Goal: Information Seeking & Learning: Learn about a topic

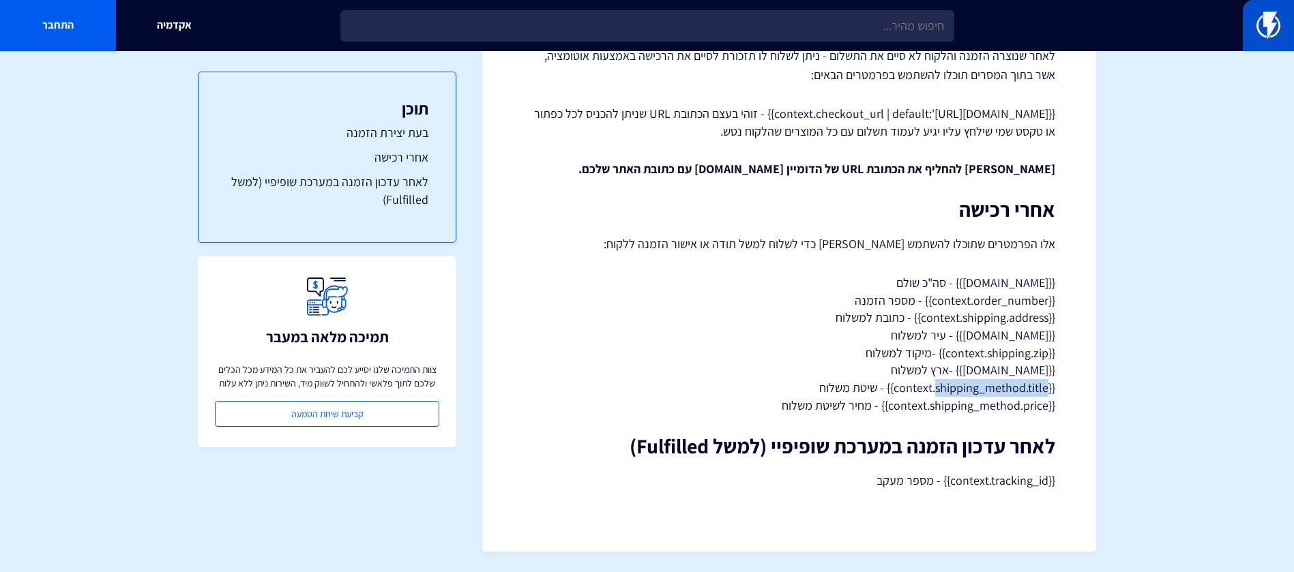
click at [1255, 29] on link at bounding box center [1268, 25] width 51 height 51
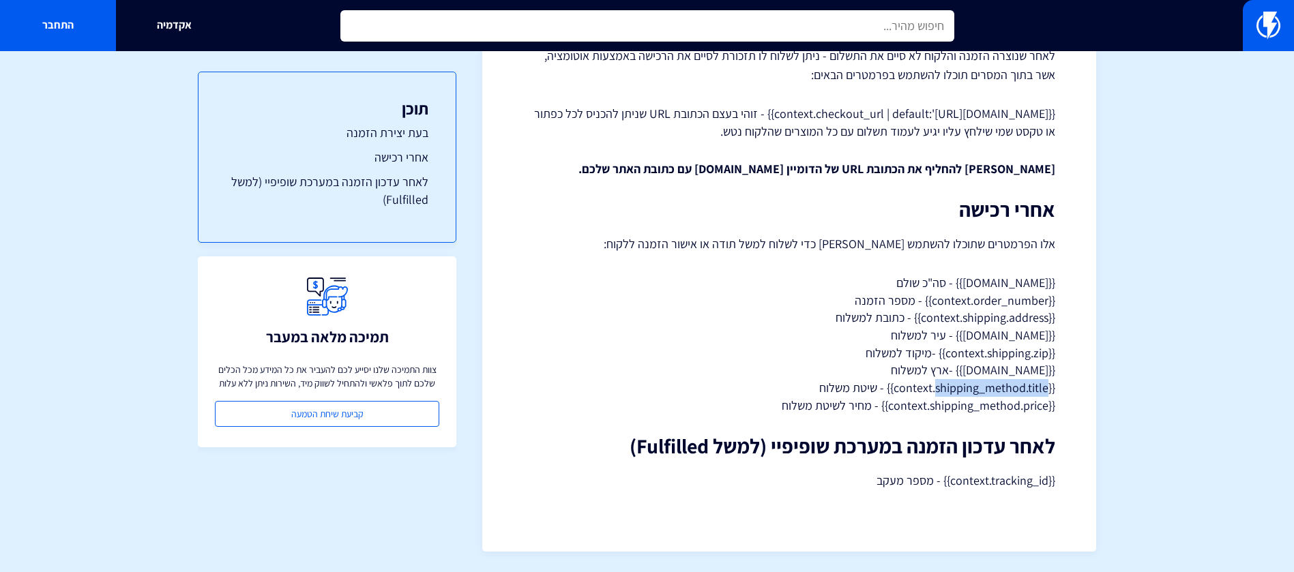
click at [876, 22] on input "text" at bounding box center [647, 25] width 614 height 31
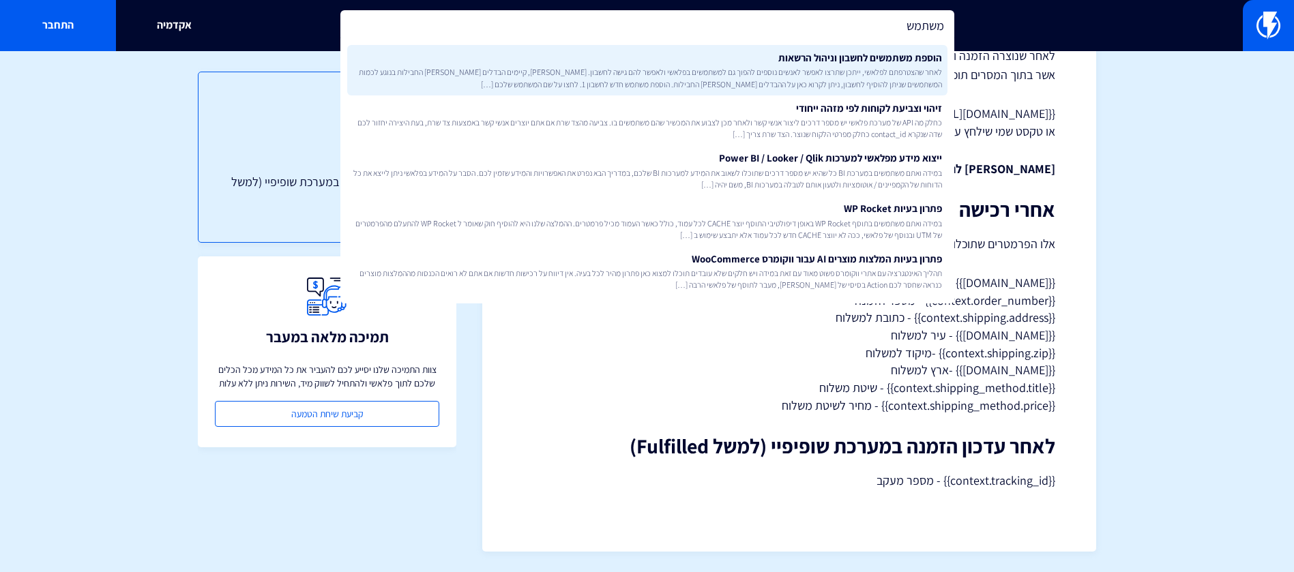
type input "משתמש"
click at [864, 76] on span "לאחר שהצטרפתם לפלאשי, ייתכן שתרצו לאפשר לאנשים נוספים להפוך גם למשתמשים בפלאשי …" at bounding box center [647, 77] width 589 height 23
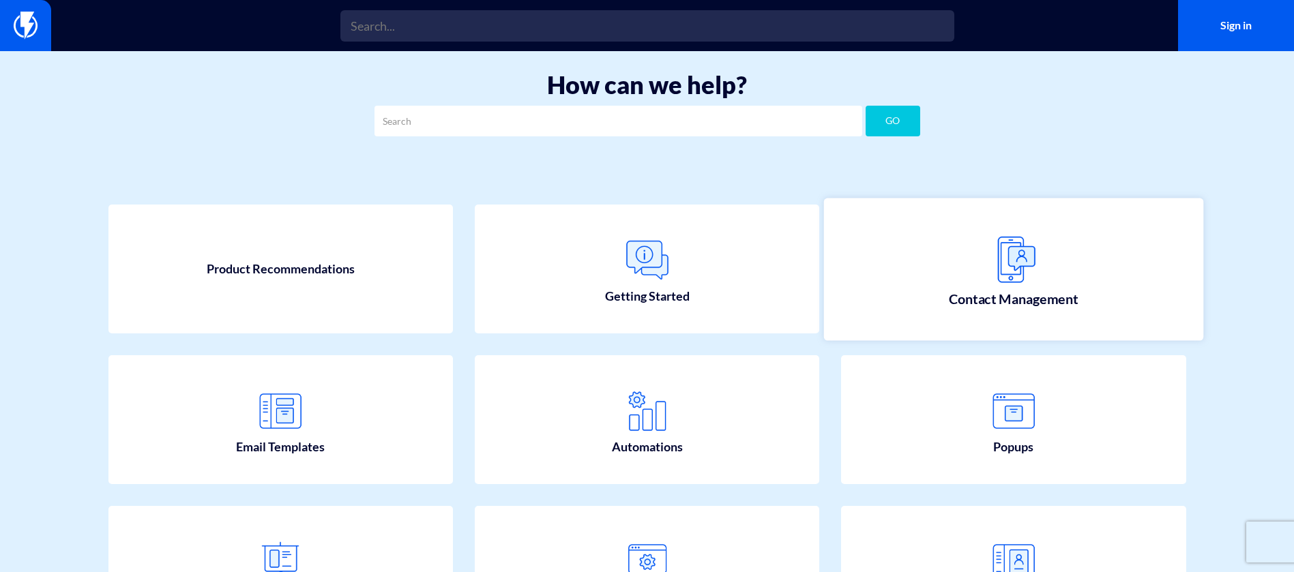
click at [915, 246] on link "Contact Management" at bounding box center [1013, 269] width 379 height 143
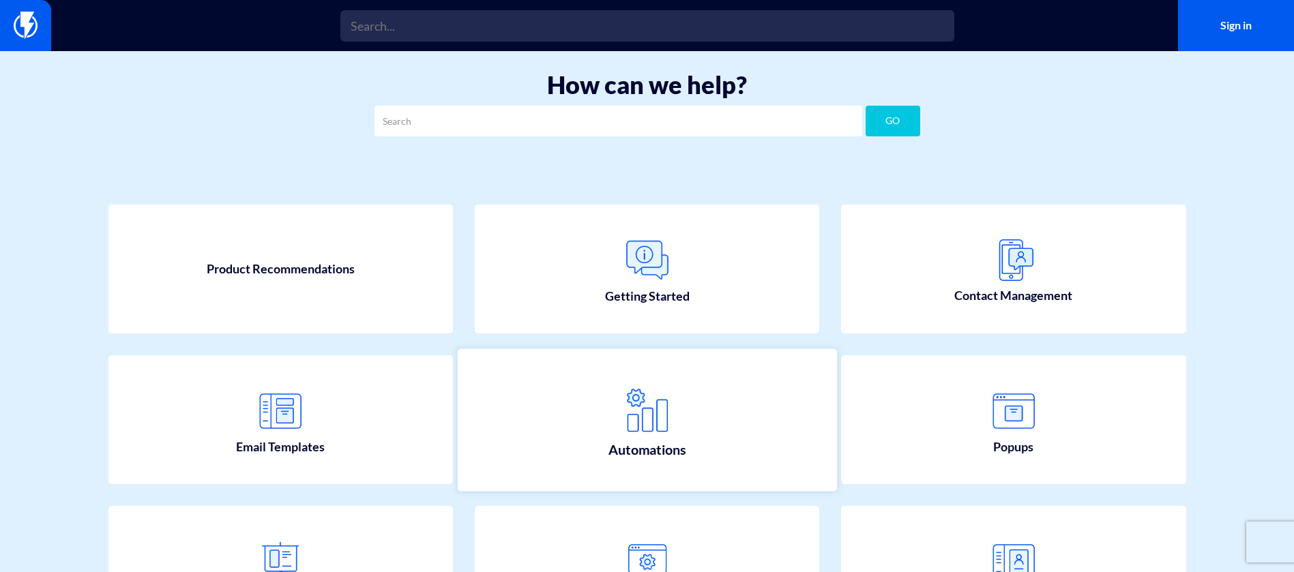
scroll to position [276, 0]
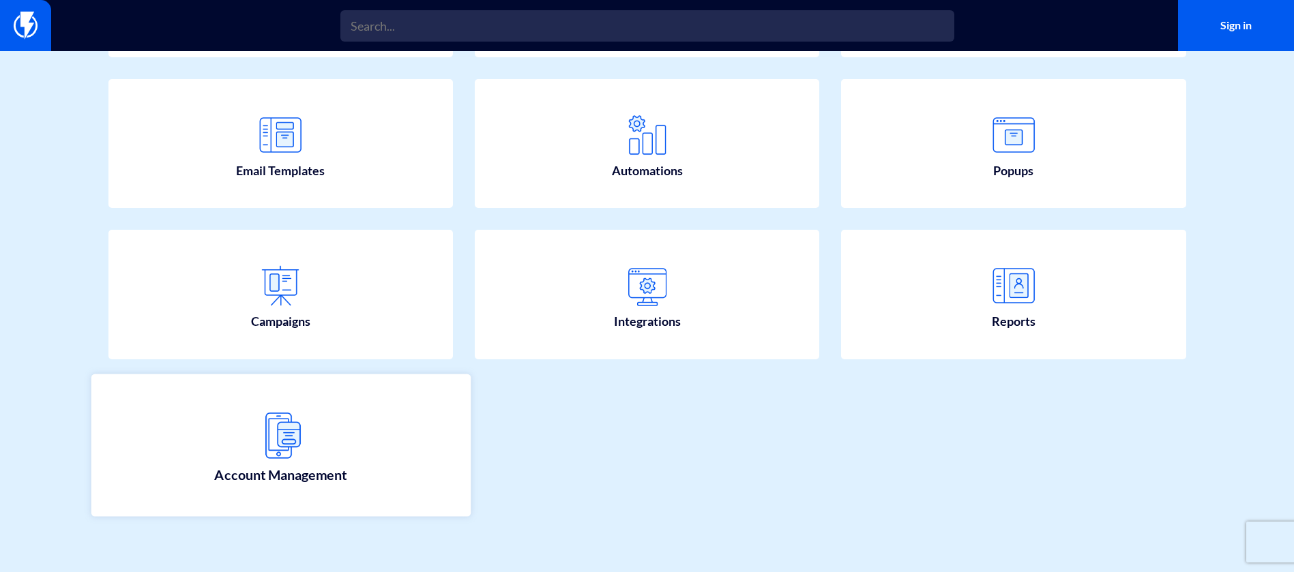
click at [341, 413] on link "Account Management" at bounding box center [280, 445] width 379 height 143
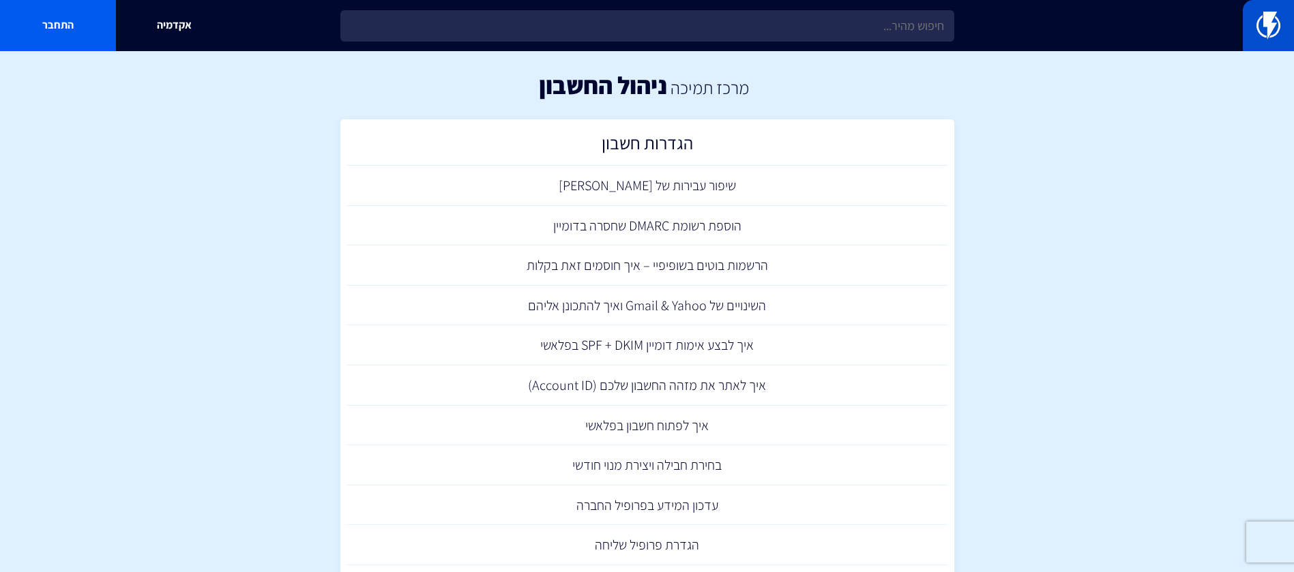
click at [1259, 31] on img at bounding box center [1268, 25] width 24 height 27
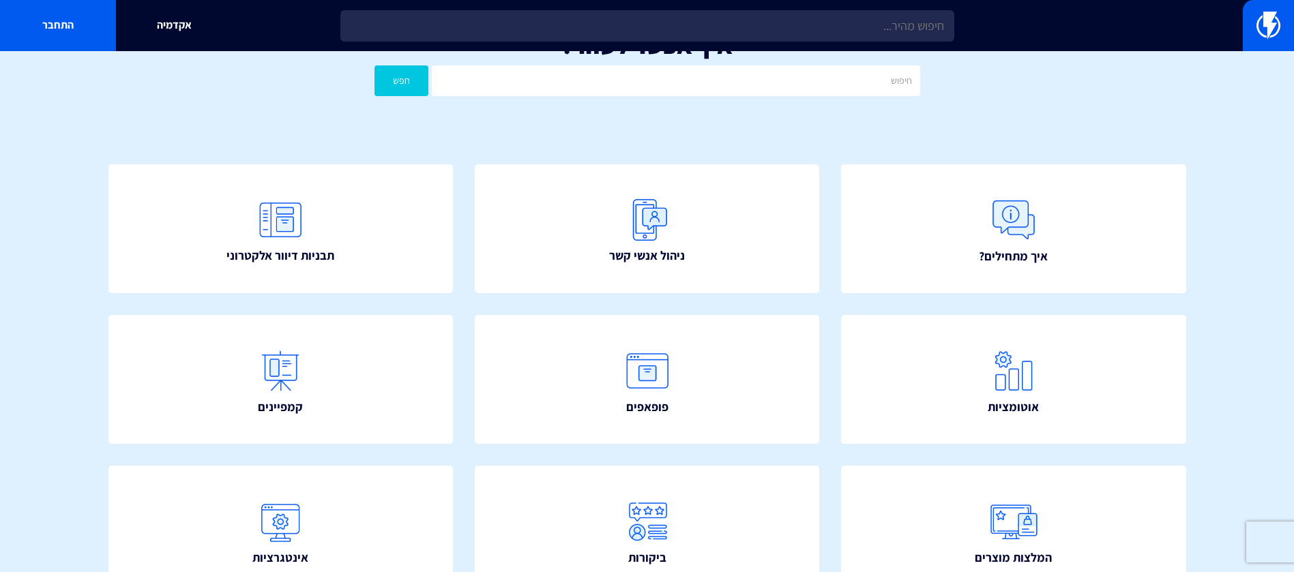
scroll to position [276, 0]
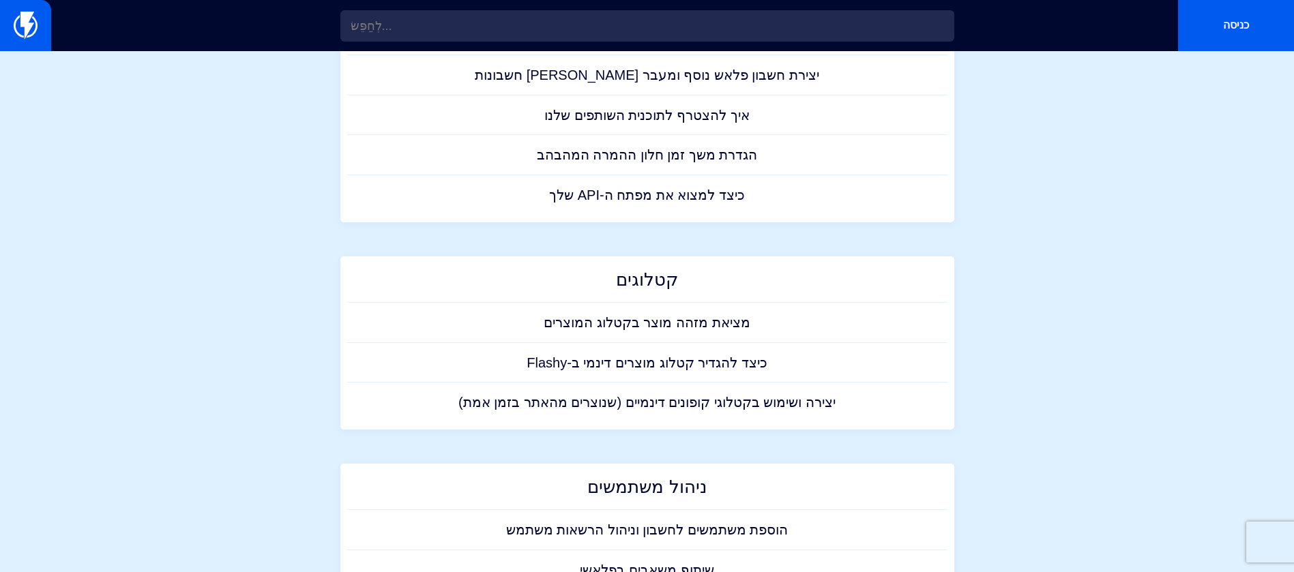
scroll to position [604, 0]
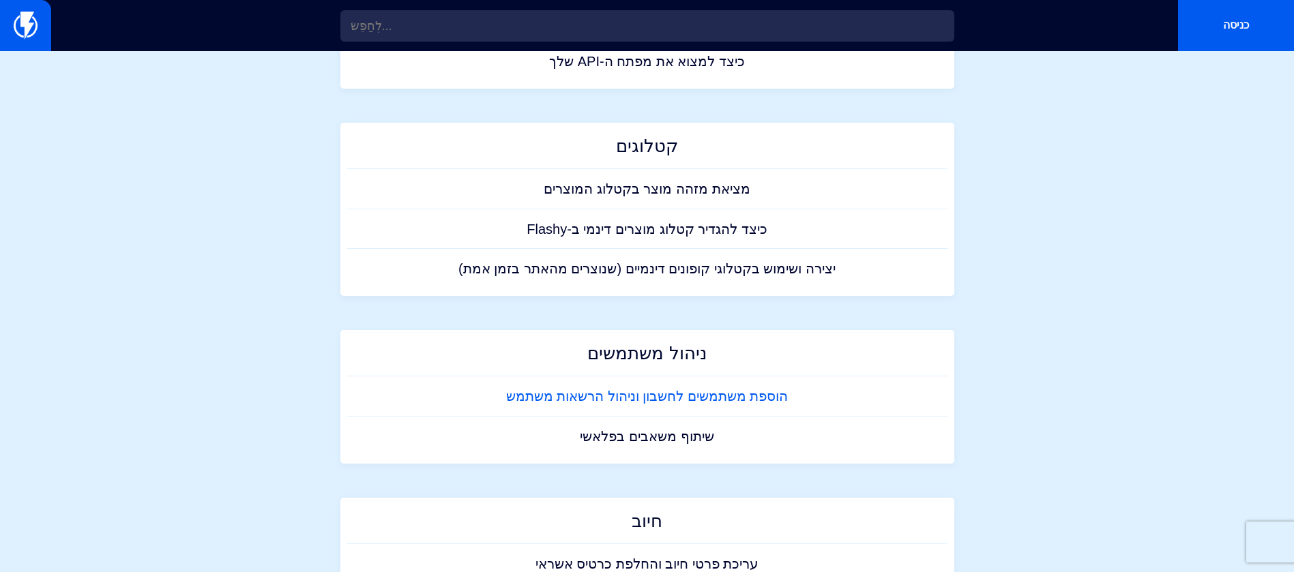
click at [572, 398] on font "הוספת משתמשים לחשבון וניהול הרשאות משתמש" at bounding box center [647, 396] width 282 height 15
